Goal: Information Seeking & Learning: Learn about a topic

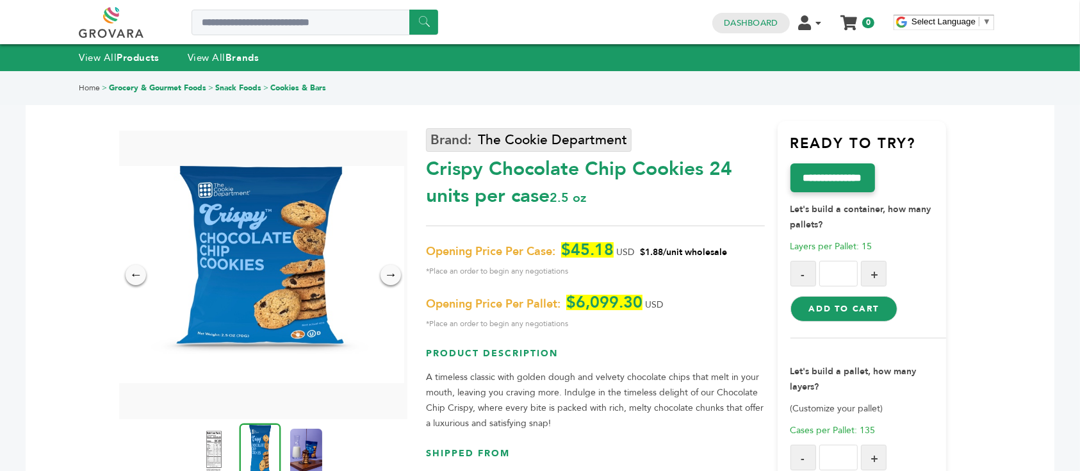
click at [528, 133] on link "The Cookie Department" at bounding box center [529, 140] width 206 height 24
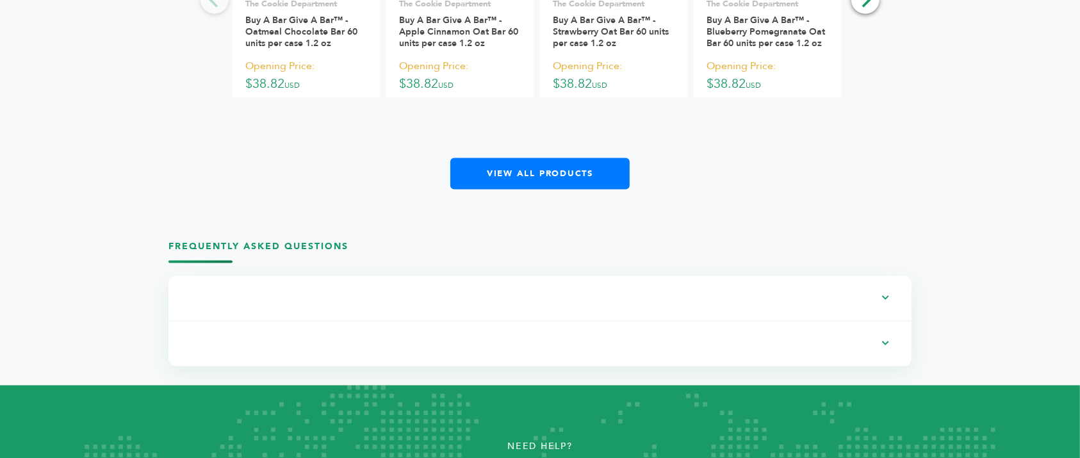
scroll to position [2367, 0]
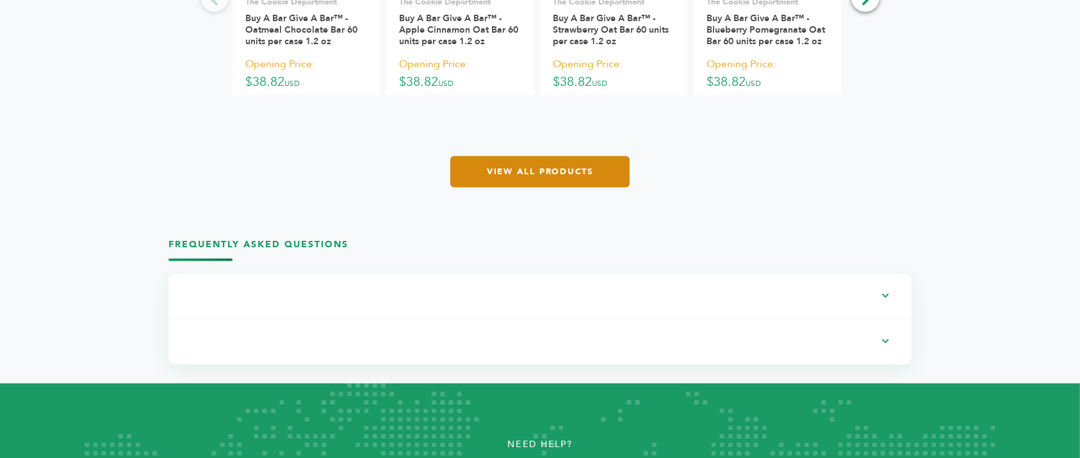
drag, startPoint x: 561, startPoint y: 158, endPoint x: 548, endPoint y: 177, distance: 22.6
click at [548, 177] on div "**********" at bounding box center [540, 30] width 641 height 313
click at [548, 177] on link "View All Products" at bounding box center [539, 171] width 179 height 31
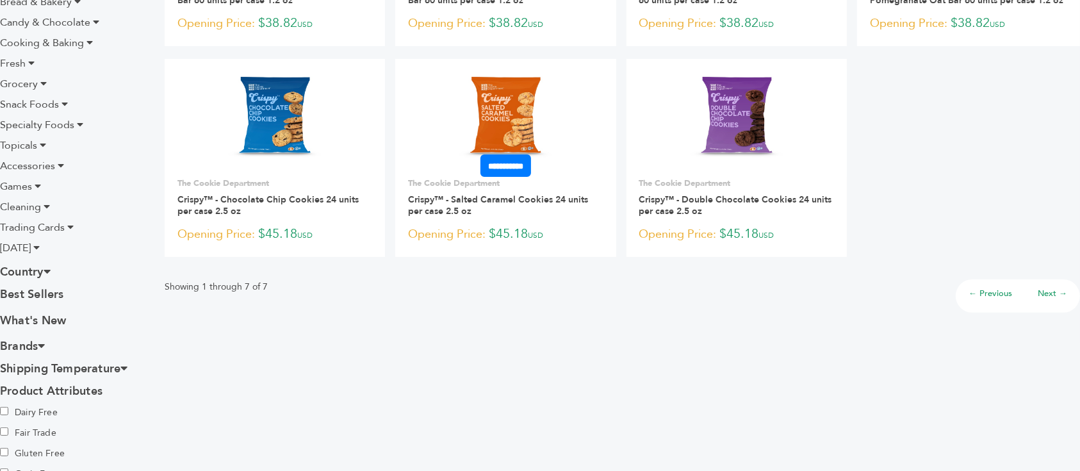
scroll to position [309, 0]
click at [484, 127] on img at bounding box center [506, 122] width 124 height 92
